Goal: Transaction & Acquisition: Book appointment/travel/reservation

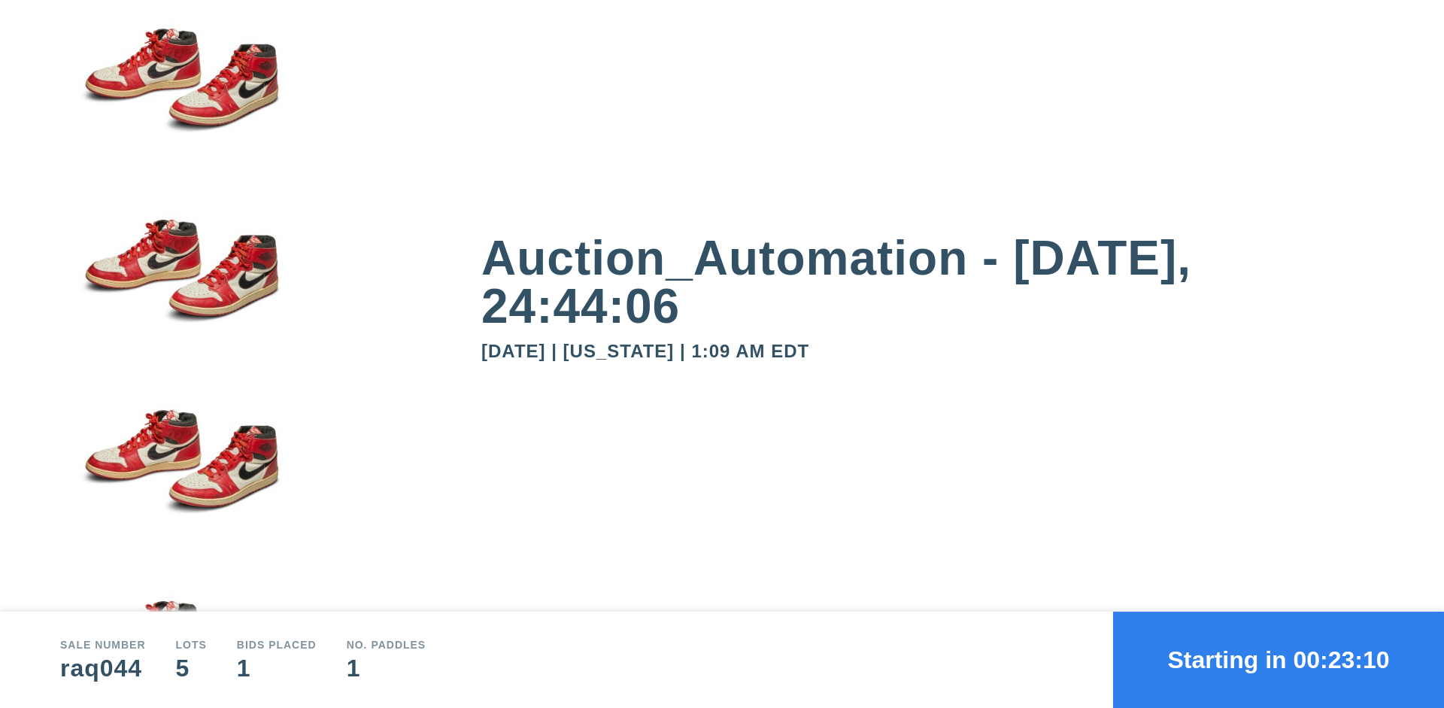
click at [1279, 660] on button "Starting in 00:23:10" at bounding box center [1278, 660] width 331 height 96
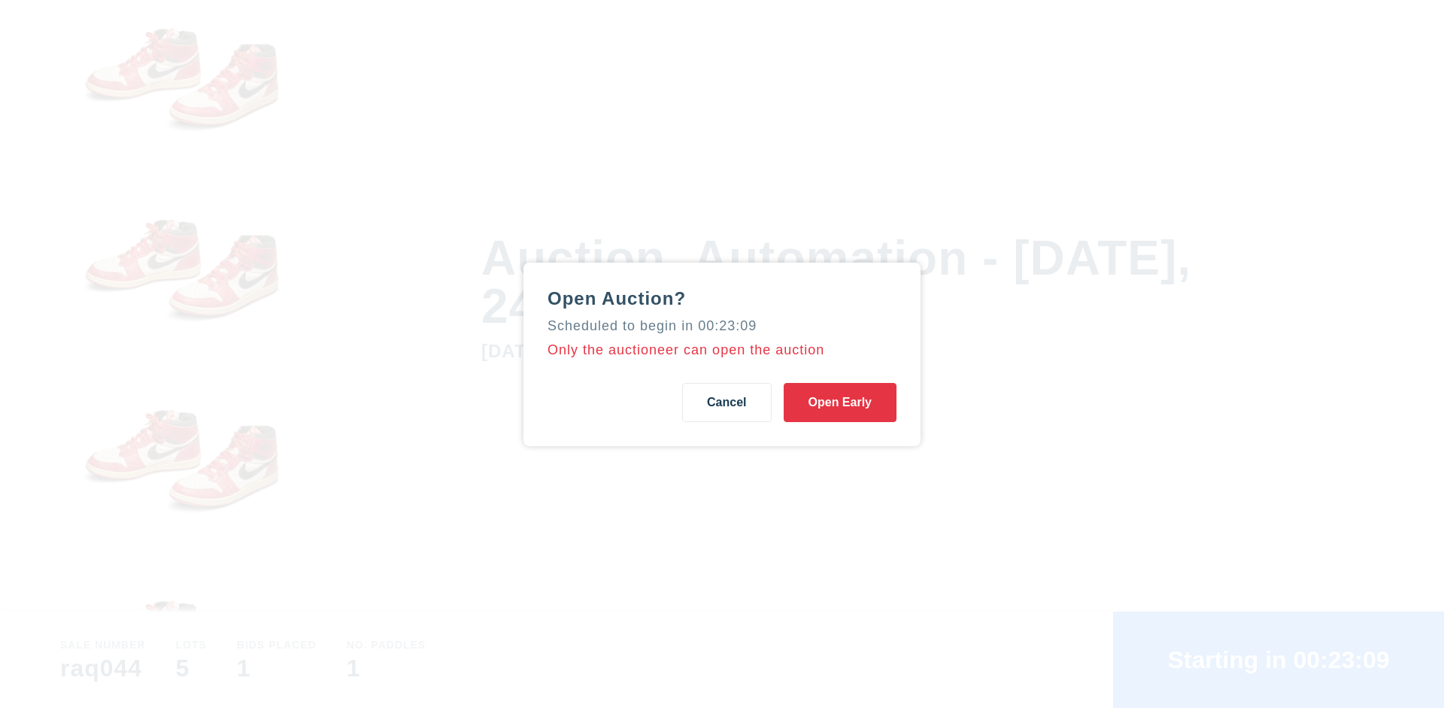
click at [840, 402] on button "Open Early" at bounding box center [840, 402] width 113 height 39
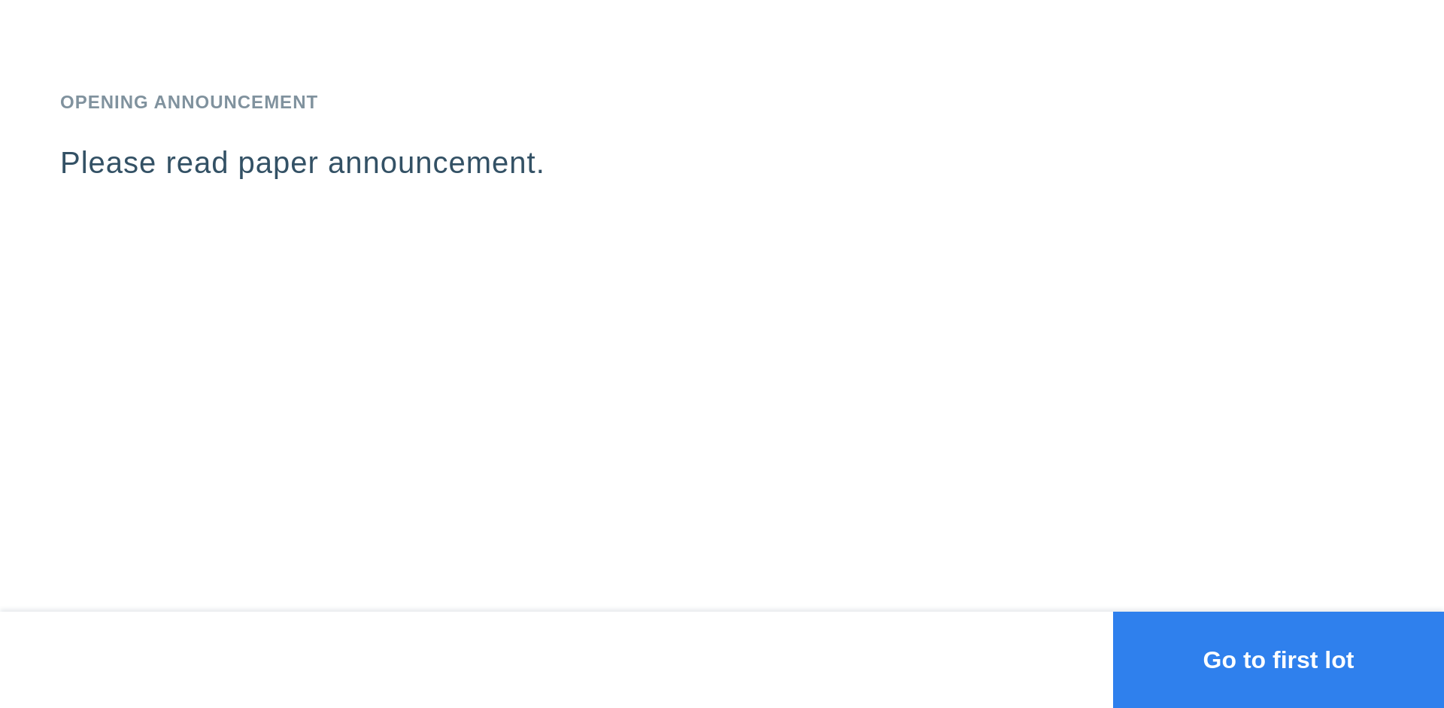
click at [1279, 660] on button "Go to first lot" at bounding box center [1278, 660] width 331 height 96
